Goal: Information Seeking & Learning: Learn about a topic

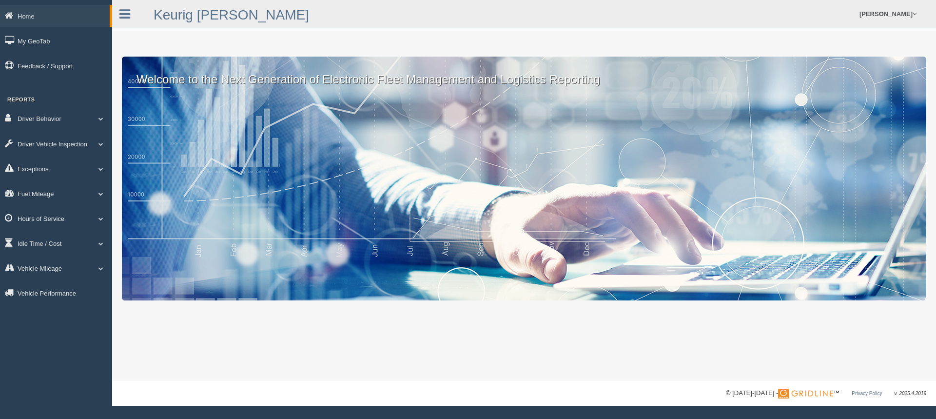
click at [47, 218] on link "Hours of Service" at bounding box center [56, 218] width 112 height 22
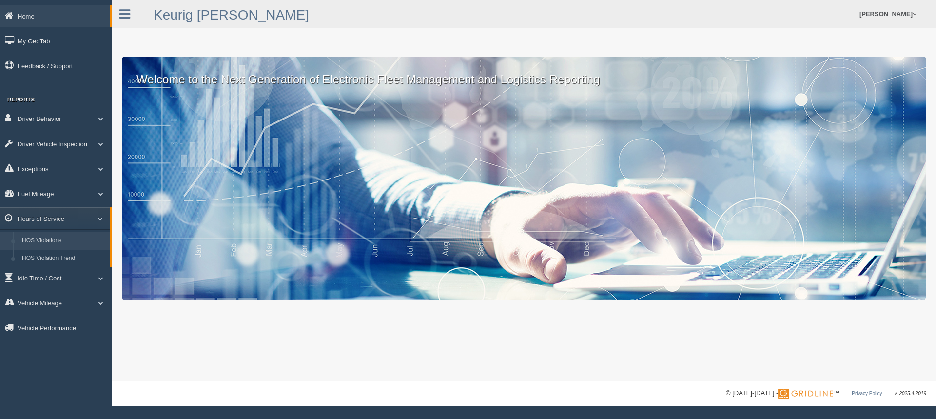
click at [58, 238] on link "HOS Violations" at bounding box center [64, 241] width 92 height 18
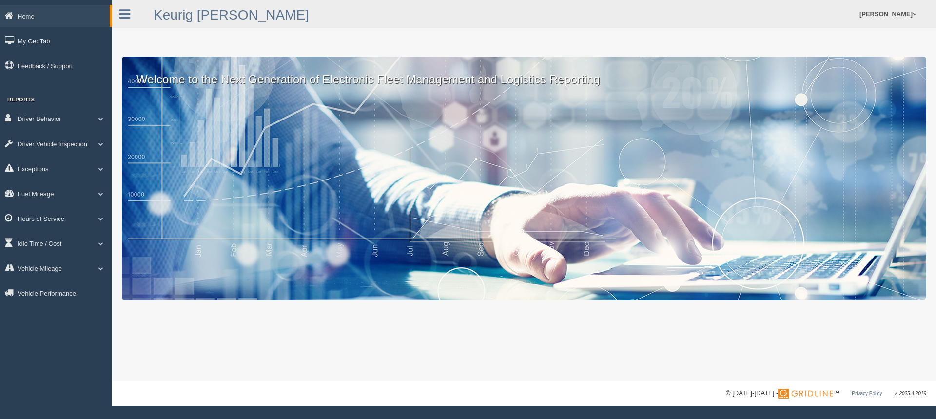
click at [51, 222] on link "Hours of Service" at bounding box center [56, 218] width 112 height 22
click at [168, 191] on div "Welcome to the Next Generation of Electronic Fleet Management and Logistics Rep…" at bounding box center [524, 179] width 804 height 244
click at [52, 278] on link "Idle Time / Cost" at bounding box center [56, 278] width 112 height 22
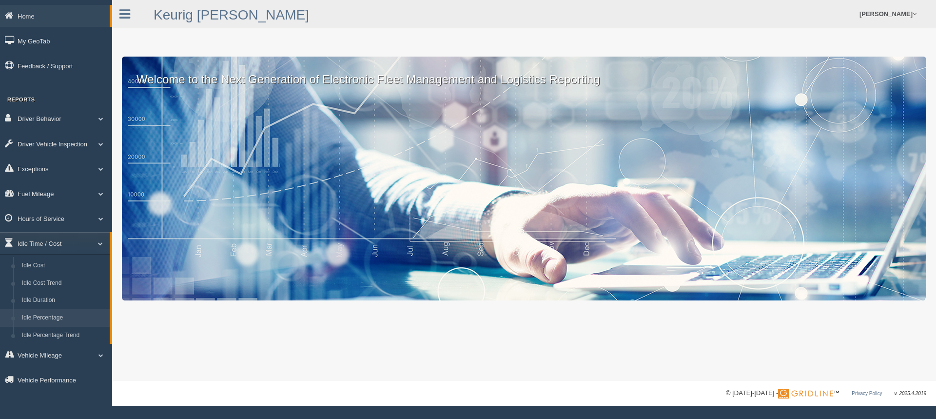
click at [57, 317] on link "Idle Percentage" at bounding box center [64, 318] width 92 height 18
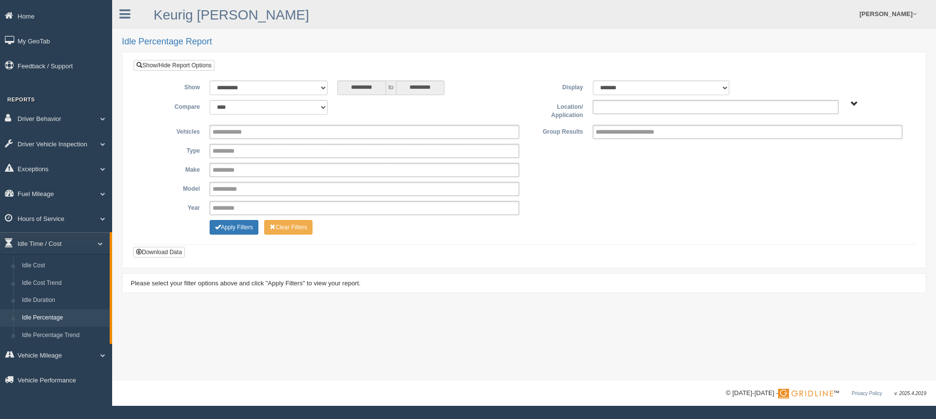
click at [607, 109] on input "text" at bounding box center [617, 107] width 42 height 12
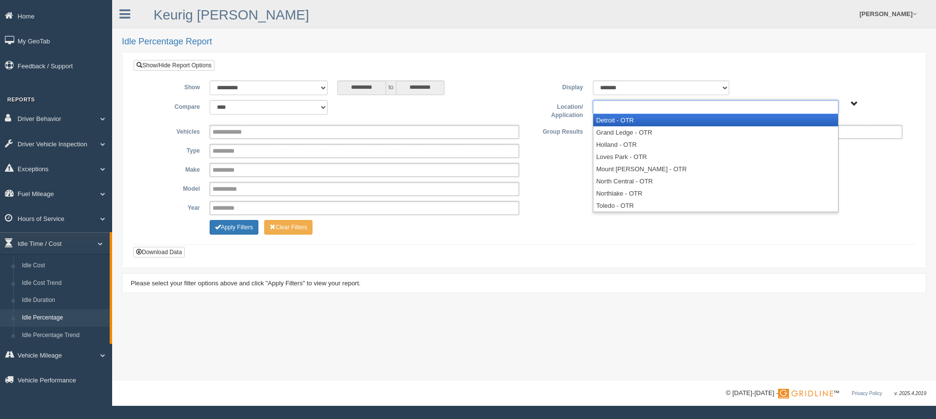
click at [618, 120] on li "Detroit - OTR" at bounding box center [715, 120] width 245 height 12
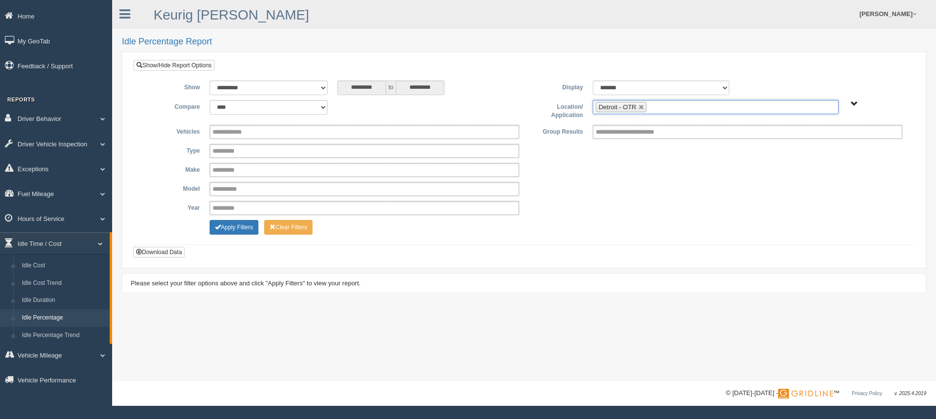
click at [658, 108] on input "text" at bounding box center [655, 107] width 12 height 12
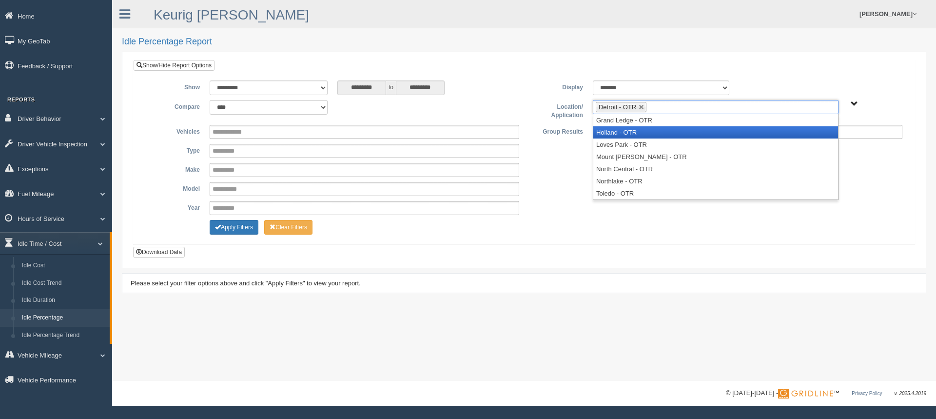
click at [643, 134] on li "Holland - OTR" at bounding box center [715, 132] width 245 height 12
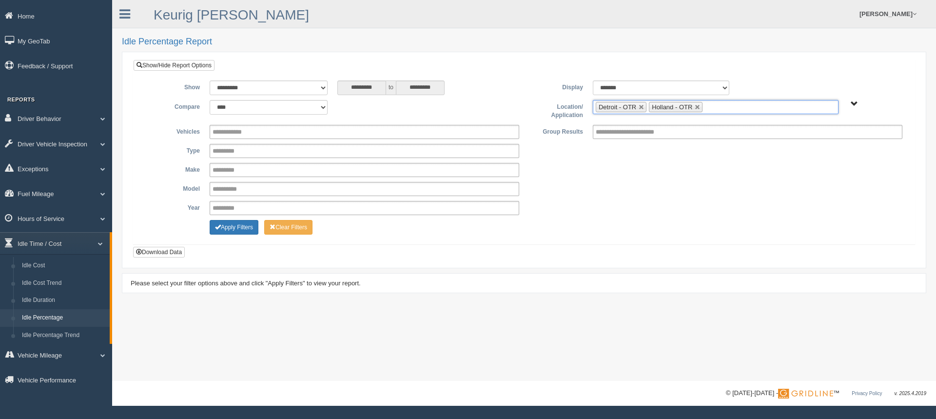
click at [720, 112] on ul "Detroit - OTR Holland - OTR" at bounding box center [716, 107] width 246 height 14
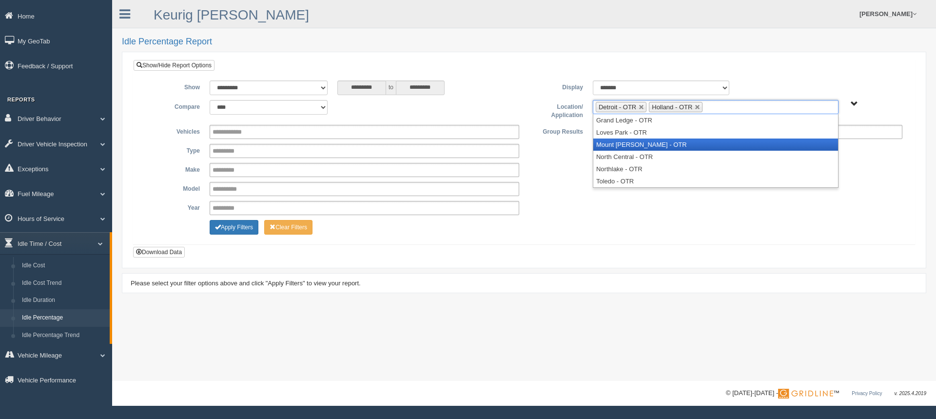
click at [651, 144] on li "Mount [PERSON_NAME] - OTR" at bounding box center [715, 144] width 245 height 12
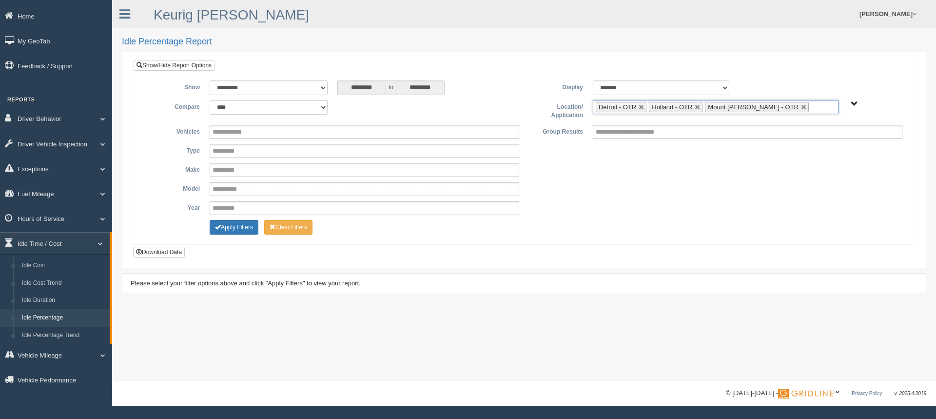
click at [811, 105] on input "text" at bounding box center [817, 107] width 12 height 12
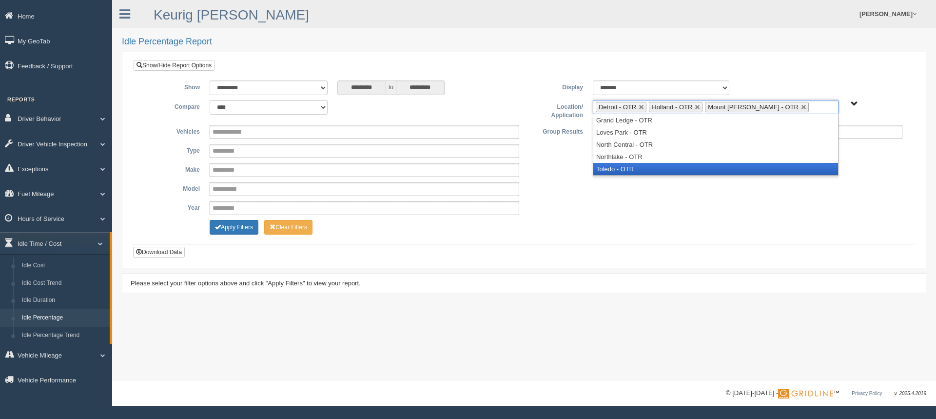
click at [638, 170] on li "Toledo - OTR" at bounding box center [715, 169] width 245 height 12
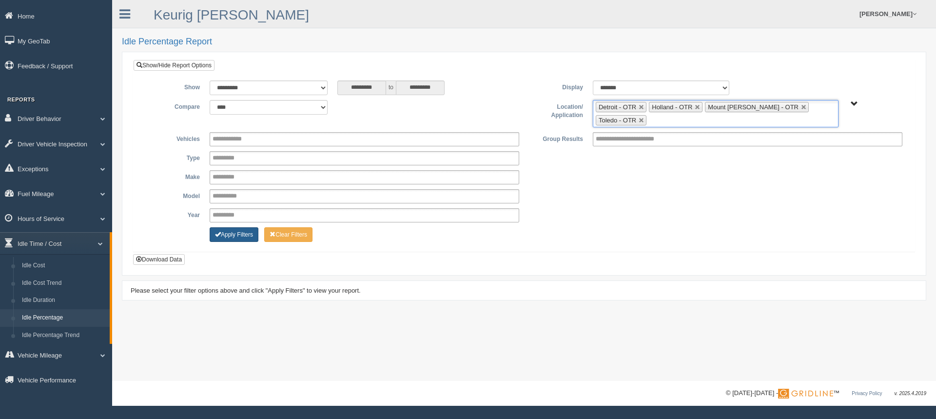
click at [242, 232] on button "Apply Filters" at bounding box center [234, 234] width 49 height 15
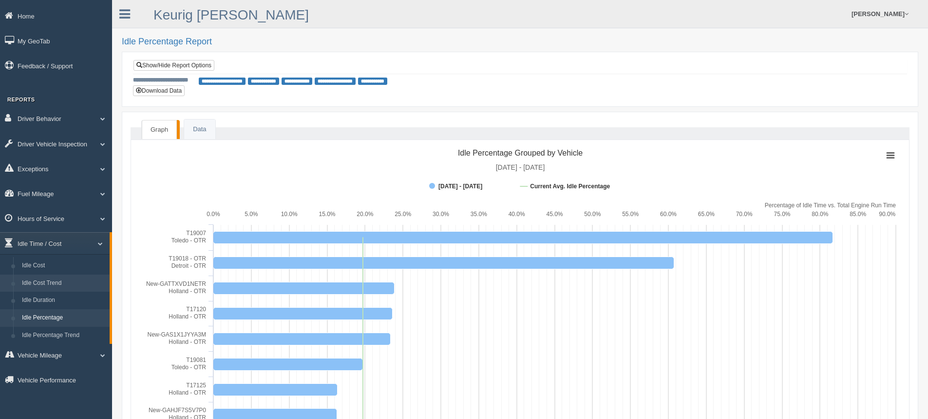
click at [46, 282] on link "Idle Cost Trend" at bounding box center [64, 283] width 92 height 18
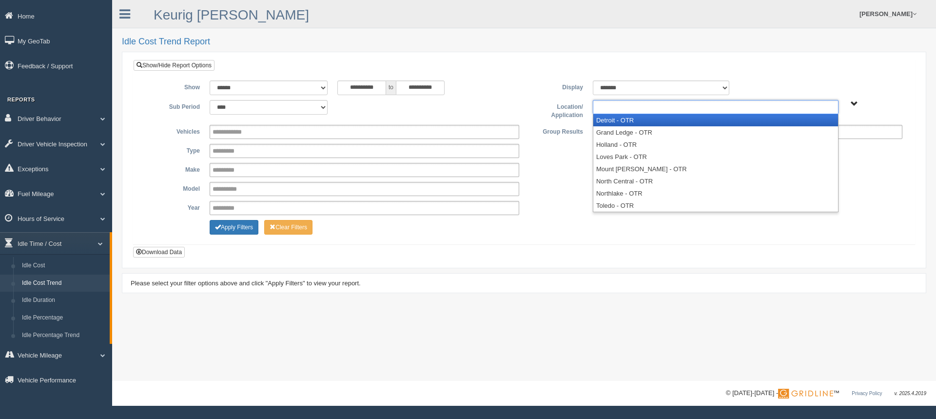
click at [616, 107] on input "text" at bounding box center [617, 107] width 42 height 12
click at [609, 122] on li "Detroit - OTR" at bounding box center [715, 120] width 245 height 12
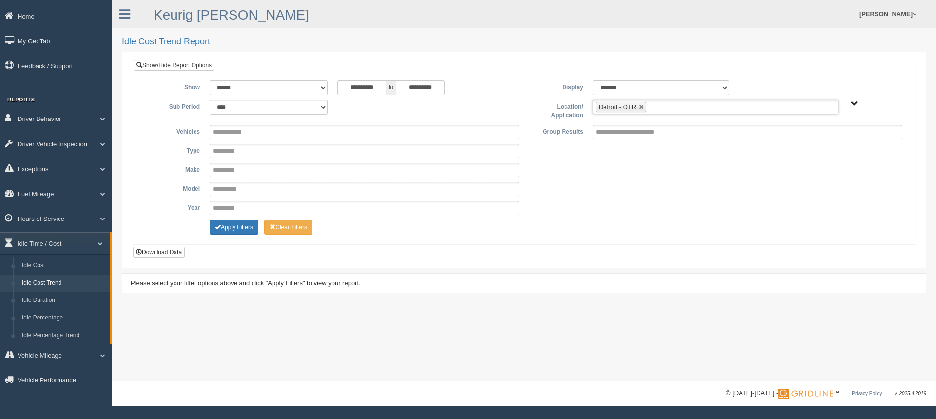
click at [694, 111] on ul "Detroit - OTR" at bounding box center [716, 107] width 246 height 14
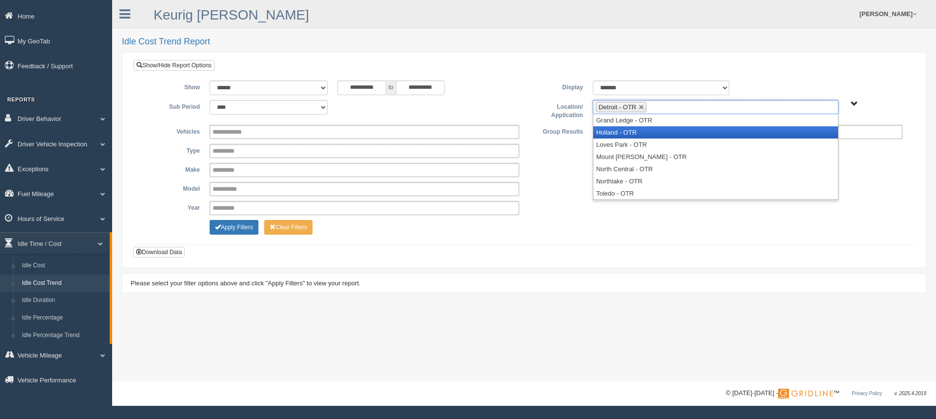
click at [640, 135] on li "Holland - OTR" at bounding box center [715, 132] width 245 height 12
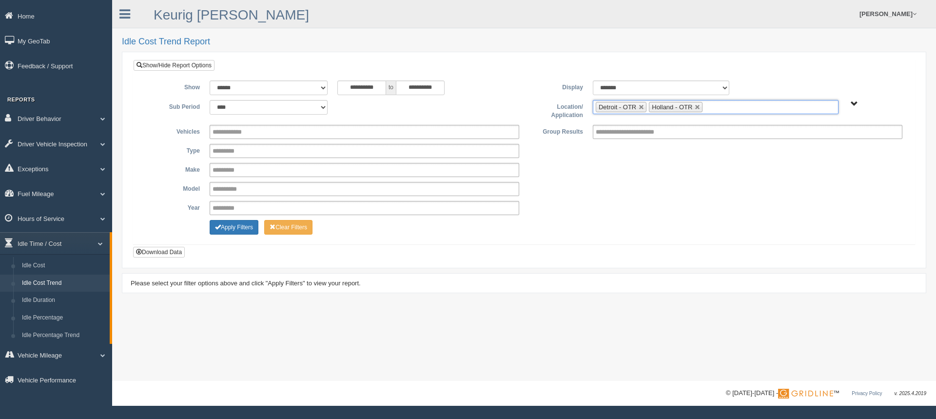
click at [728, 110] on ul "Detroit - OTR Holland - OTR" at bounding box center [716, 107] width 246 height 14
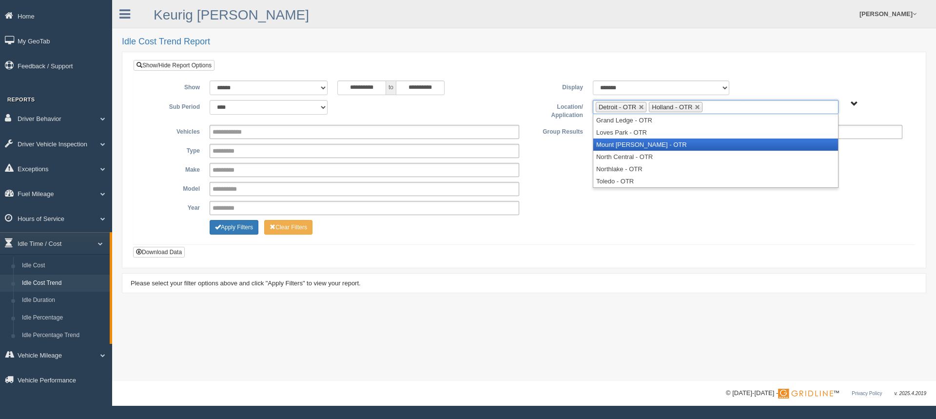
click at [643, 148] on li "Mount [PERSON_NAME] - OTR" at bounding box center [715, 144] width 245 height 12
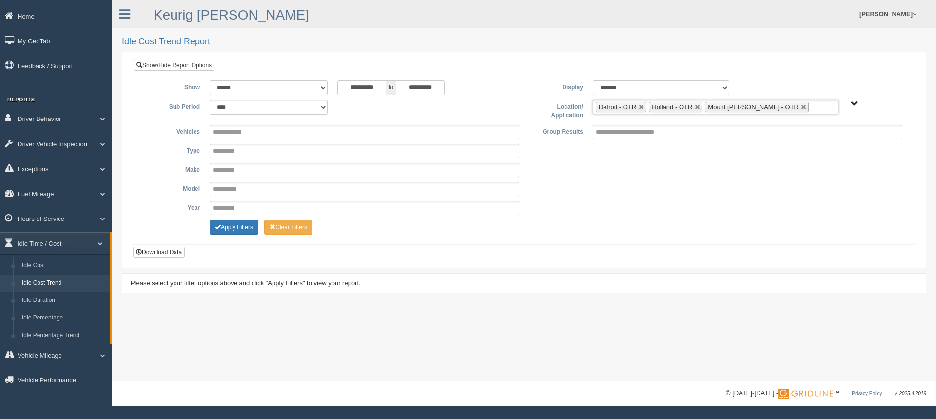
click at [791, 111] on ul "Detroit - OTR Holland - OTR Mount Morris - OTR" at bounding box center [716, 107] width 246 height 14
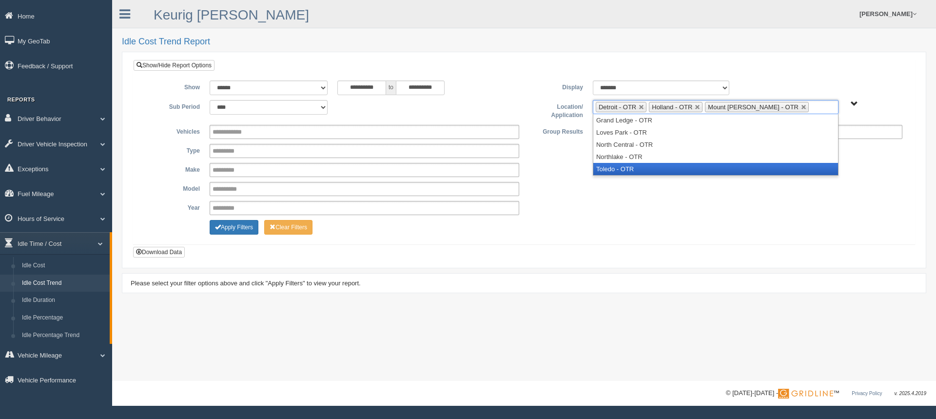
click at [636, 163] on li "Toledo - OTR" at bounding box center [715, 169] width 245 height 12
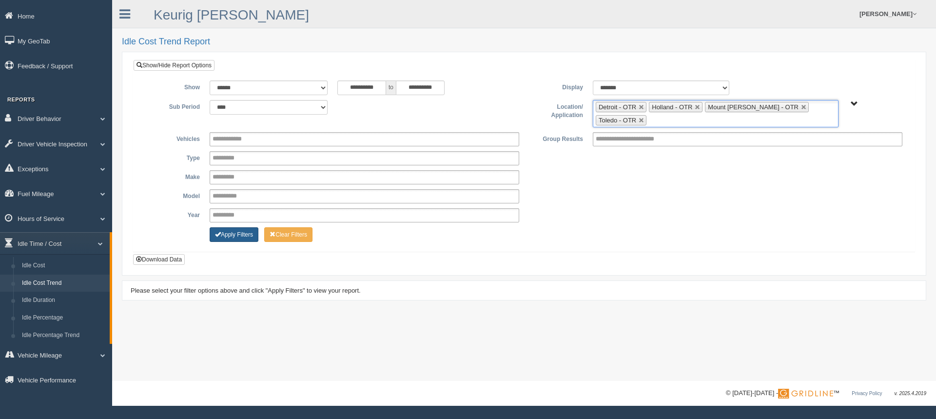
click at [241, 229] on button "Apply Filters" at bounding box center [234, 234] width 49 height 15
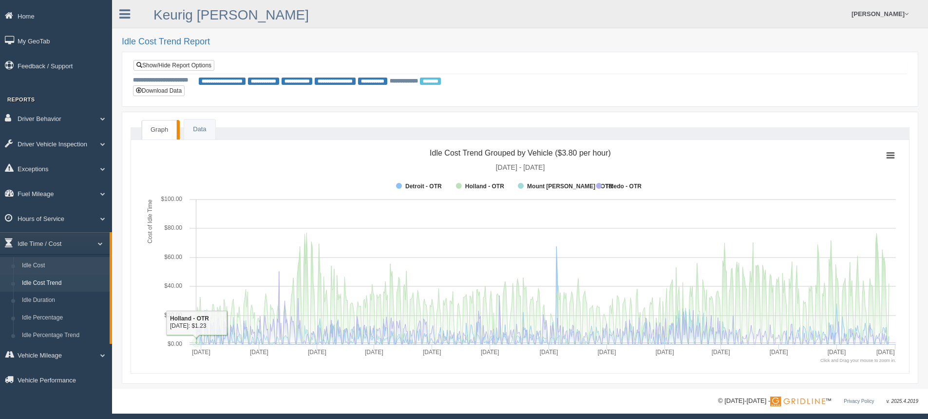
click at [42, 262] on link "Idle Cost" at bounding box center [64, 266] width 92 height 18
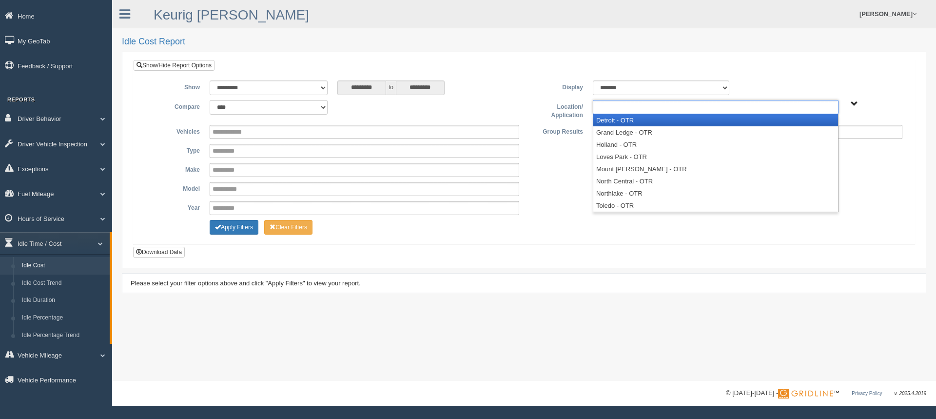
click at [610, 109] on input "text" at bounding box center [617, 107] width 42 height 12
click at [611, 121] on li "Detroit - OTR" at bounding box center [715, 120] width 245 height 12
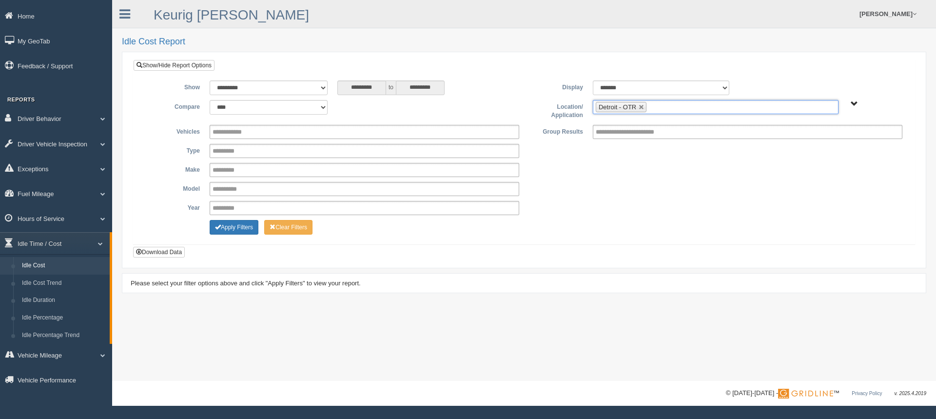
click at [667, 102] on ul "Detroit - OTR" at bounding box center [716, 107] width 246 height 14
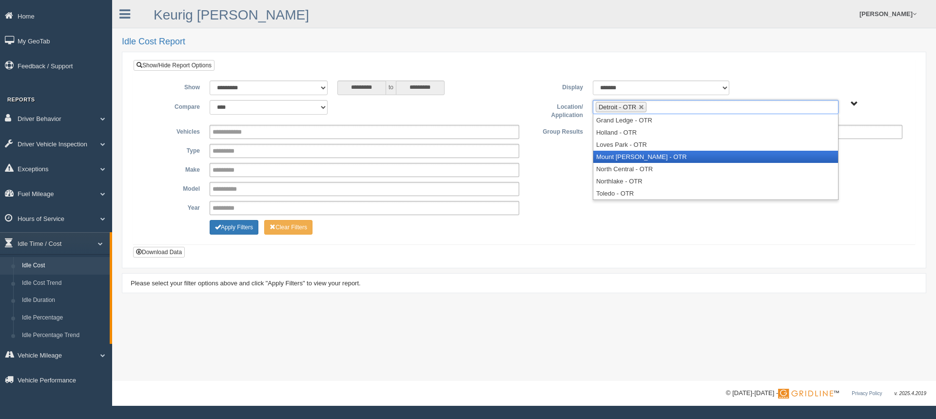
click at [636, 154] on li "Mount [PERSON_NAME] - OTR" at bounding box center [715, 157] width 245 height 12
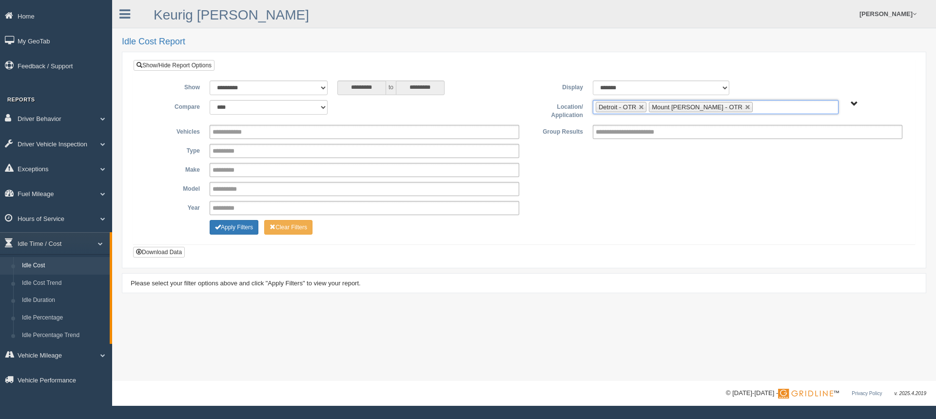
click at [755, 109] on input "text" at bounding box center [761, 107] width 12 height 12
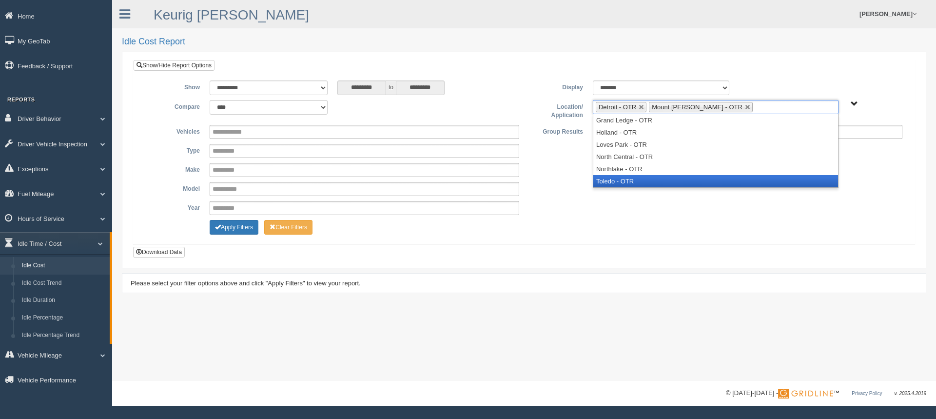
click at [641, 178] on li "Toledo - OTR" at bounding box center [715, 181] width 245 height 12
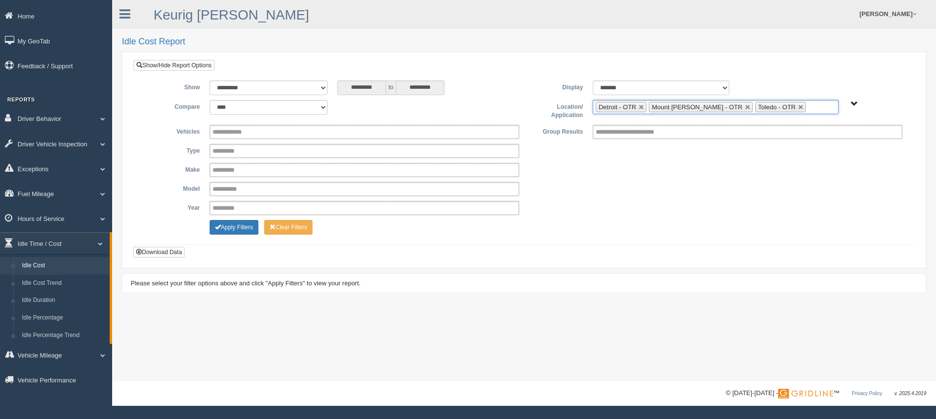
click at [794, 105] on ul "Detroit - OTR Mount [PERSON_NAME] - OTR Toledo - OTR" at bounding box center [716, 107] width 246 height 14
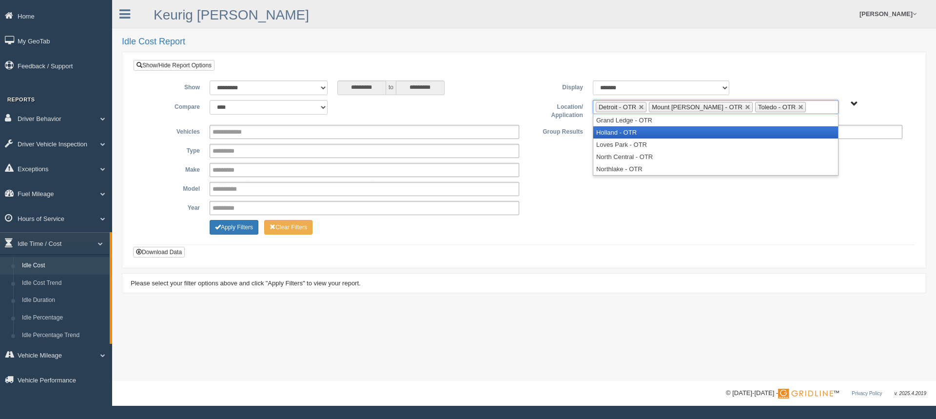
click at [629, 133] on li "Holland - OTR" at bounding box center [715, 132] width 245 height 12
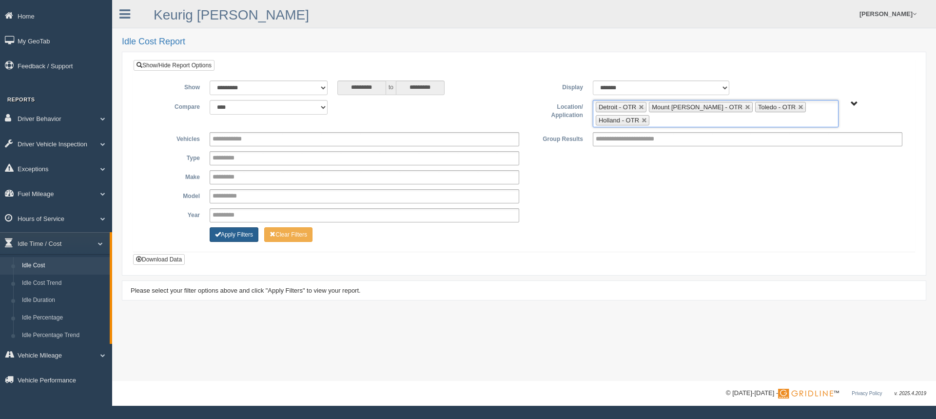
click at [224, 231] on button "Apply Filters" at bounding box center [234, 234] width 49 height 15
